Goal: Transaction & Acquisition: Obtain resource

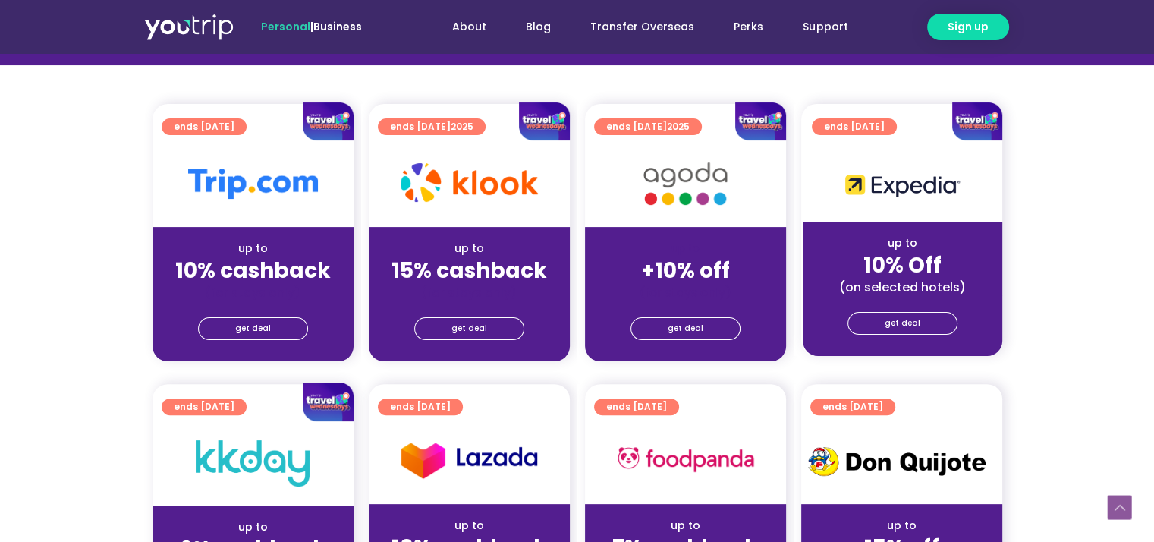
scroll to position [379, 0]
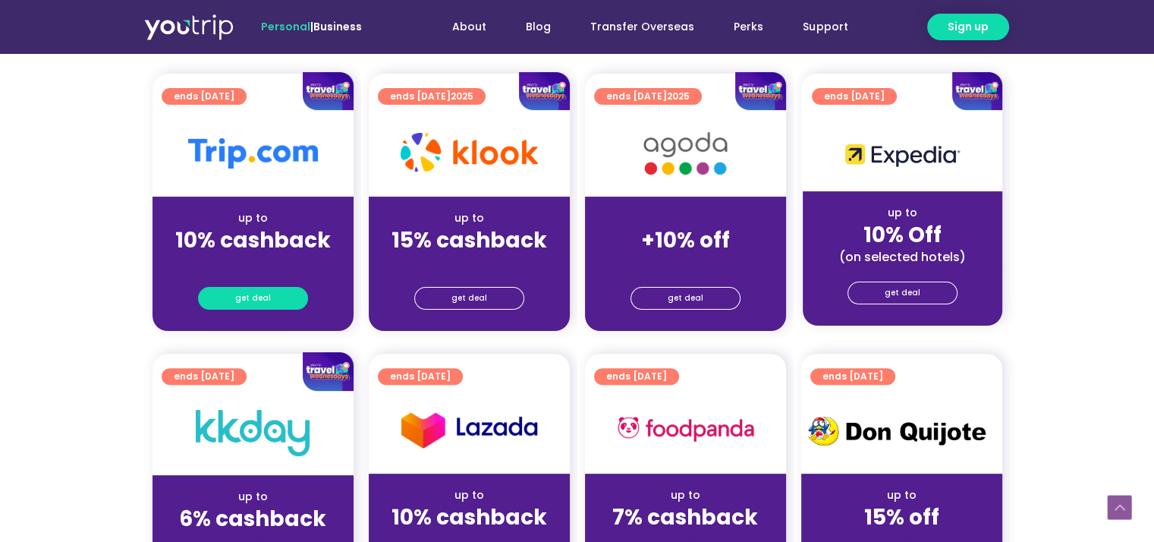
click at [276, 301] on link "get deal" at bounding box center [253, 298] width 110 height 23
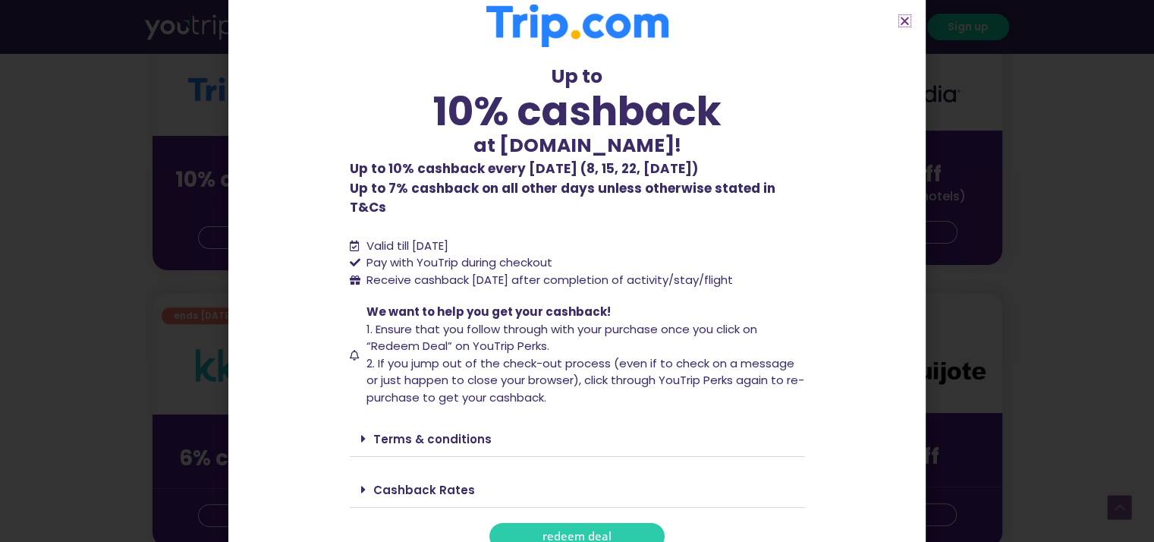
scroll to position [531, 0]
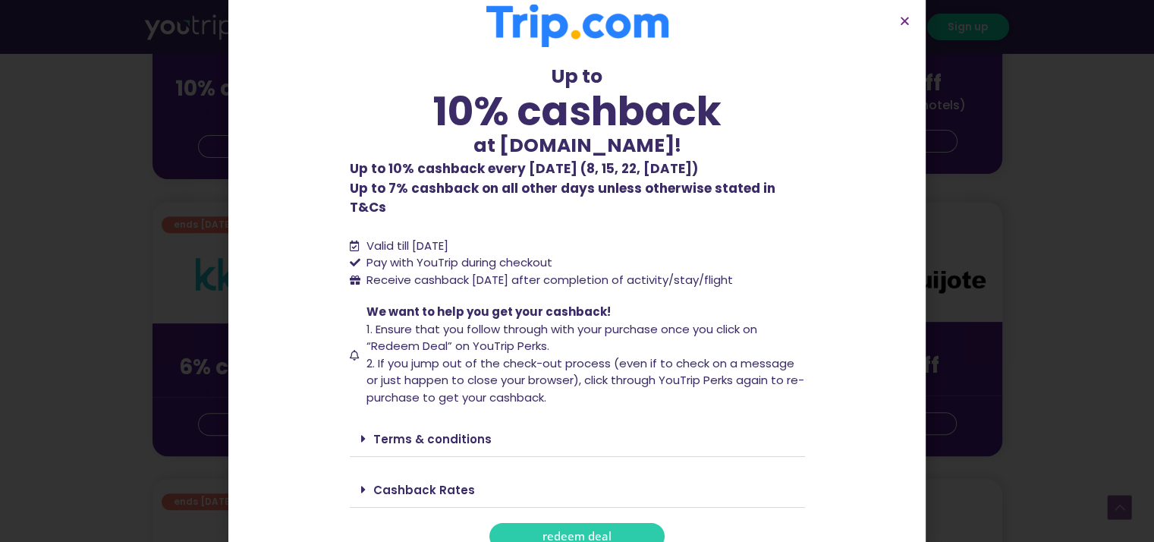
click at [536, 523] on link "redeem deal" at bounding box center [576, 536] width 175 height 27
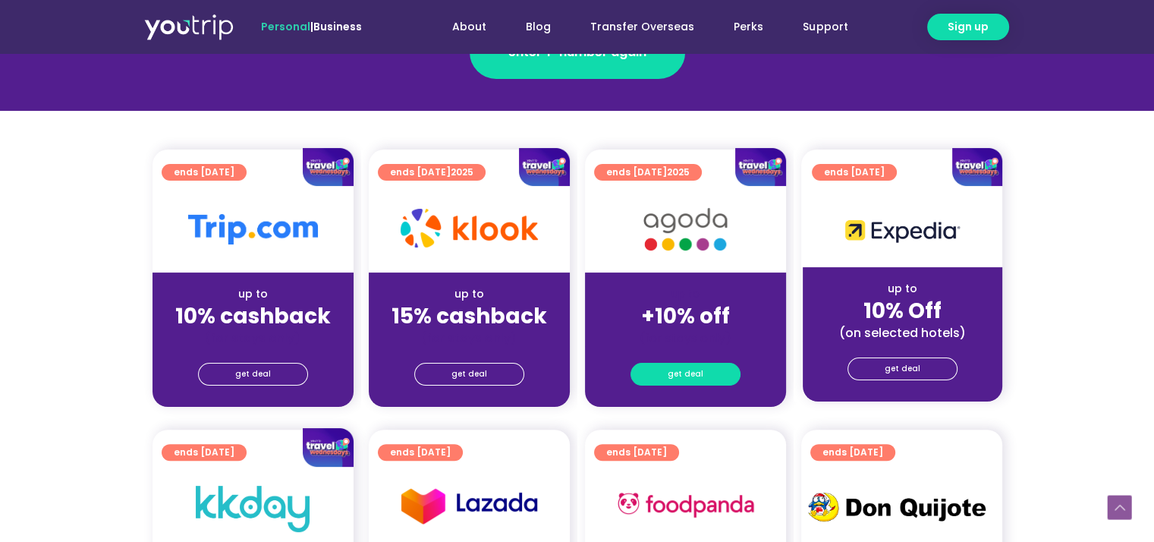
click at [663, 373] on link "get deal" at bounding box center [686, 374] width 110 height 23
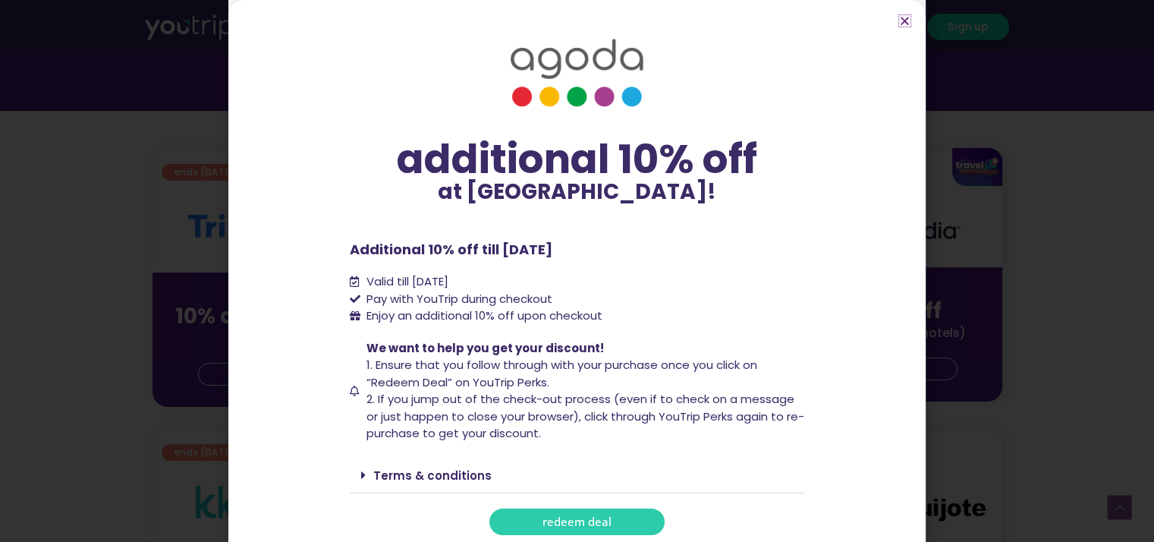
scroll to position [4, 0]
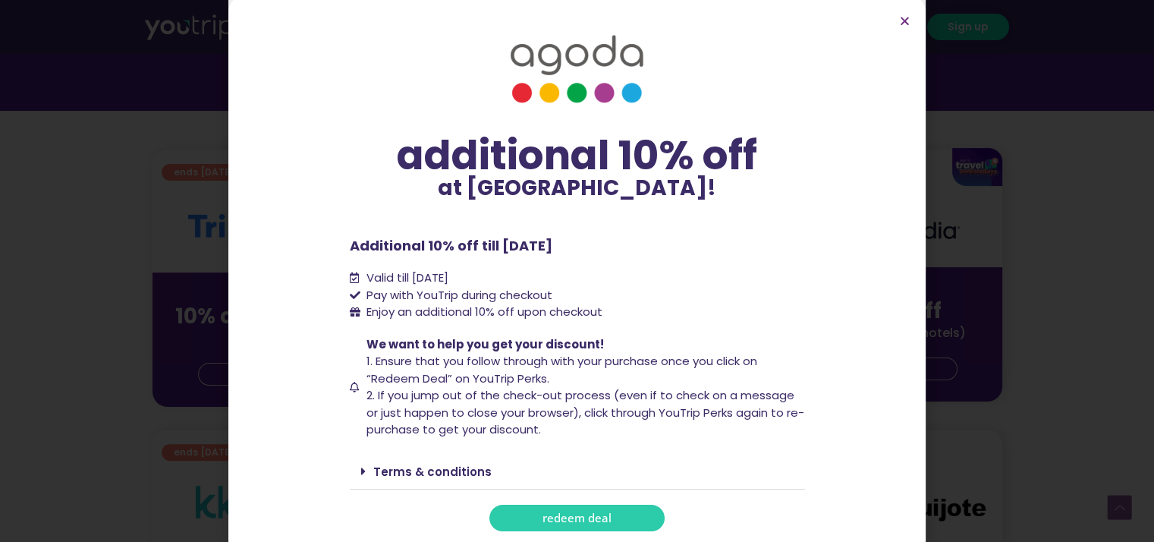
click at [354, 470] on div "Terms & conditions" at bounding box center [577, 472] width 455 height 36
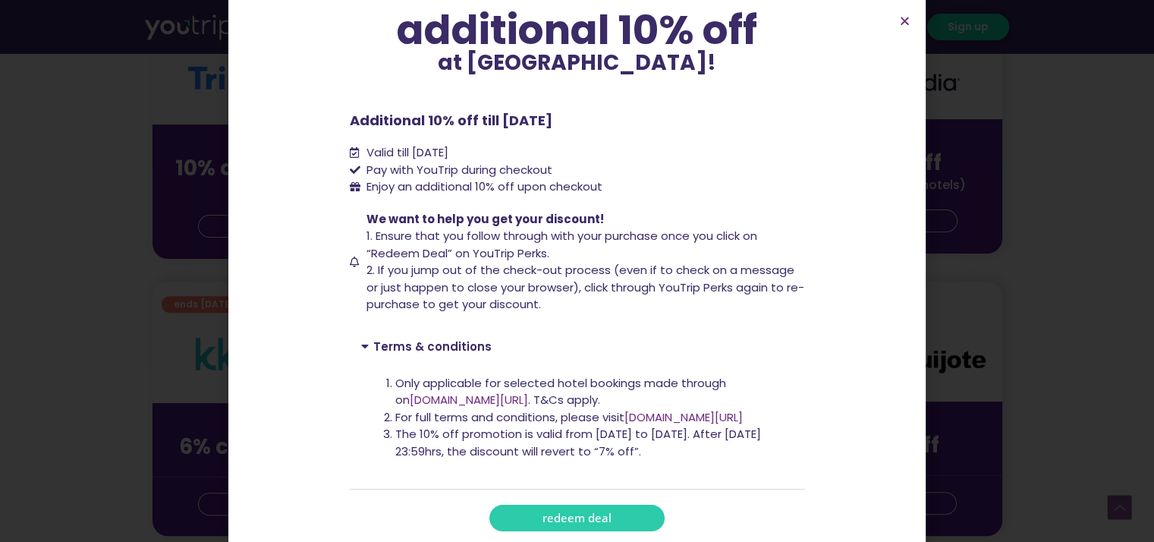
scroll to position [455, 0]
click at [521, 511] on link "redeem deal" at bounding box center [576, 518] width 175 height 27
